Goal: Transaction & Acquisition: Purchase product/service

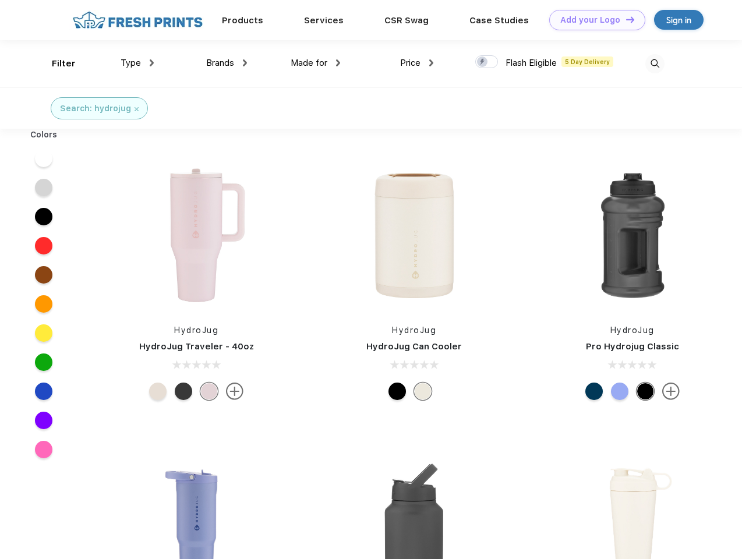
click at [593, 20] on link "Add your Logo Design Tool" at bounding box center [598, 20] width 96 height 20
click at [0, 0] on div "Design Tool" at bounding box center [0, 0] width 0 height 0
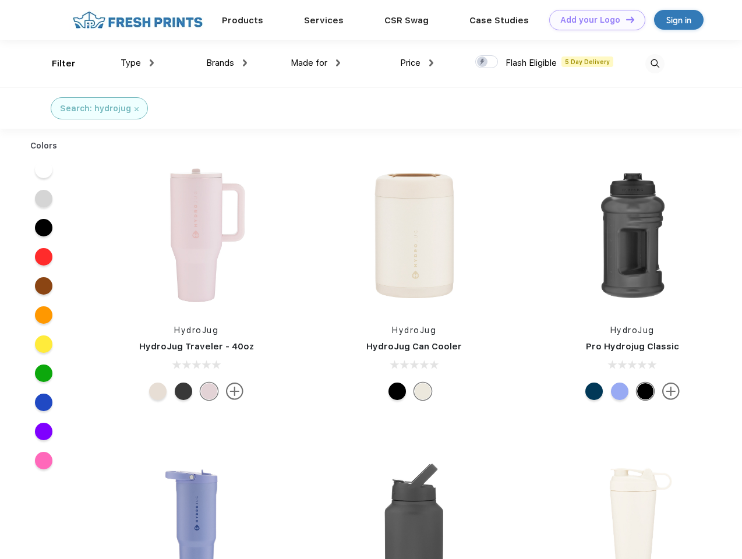
click at [625, 19] on link "Add your Logo Design Tool" at bounding box center [598, 20] width 96 height 20
click at [56, 64] on div "Filter" at bounding box center [64, 63] width 24 height 13
click at [138, 63] on span "Type" at bounding box center [131, 63] width 20 height 10
click at [227, 63] on span "Brands" at bounding box center [220, 63] width 28 height 10
click at [316, 63] on span "Made for" at bounding box center [309, 63] width 37 height 10
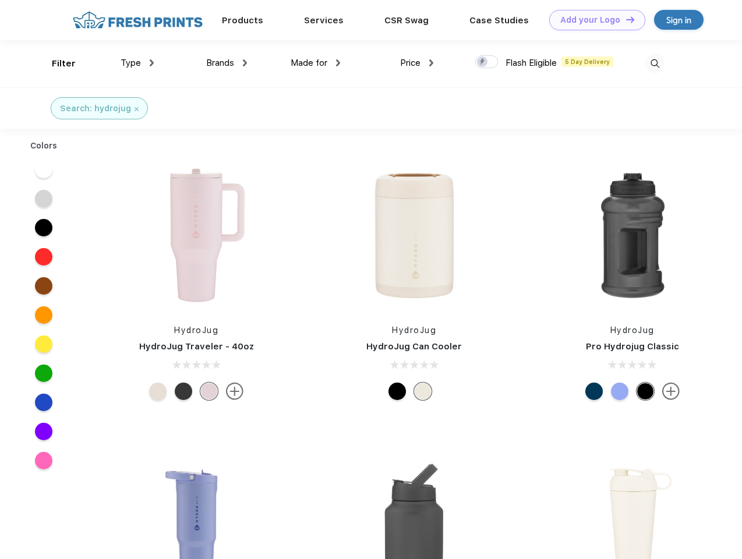
click at [417, 63] on span "Price" at bounding box center [410, 63] width 20 height 10
click at [487, 62] on div at bounding box center [487, 61] width 23 height 13
click at [483, 62] on input "checkbox" at bounding box center [480, 59] width 8 height 8
click at [655, 64] on img at bounding box center [655, 63] width 19 height 19
